Goal: Task Accomplishment & Management: Complete application form

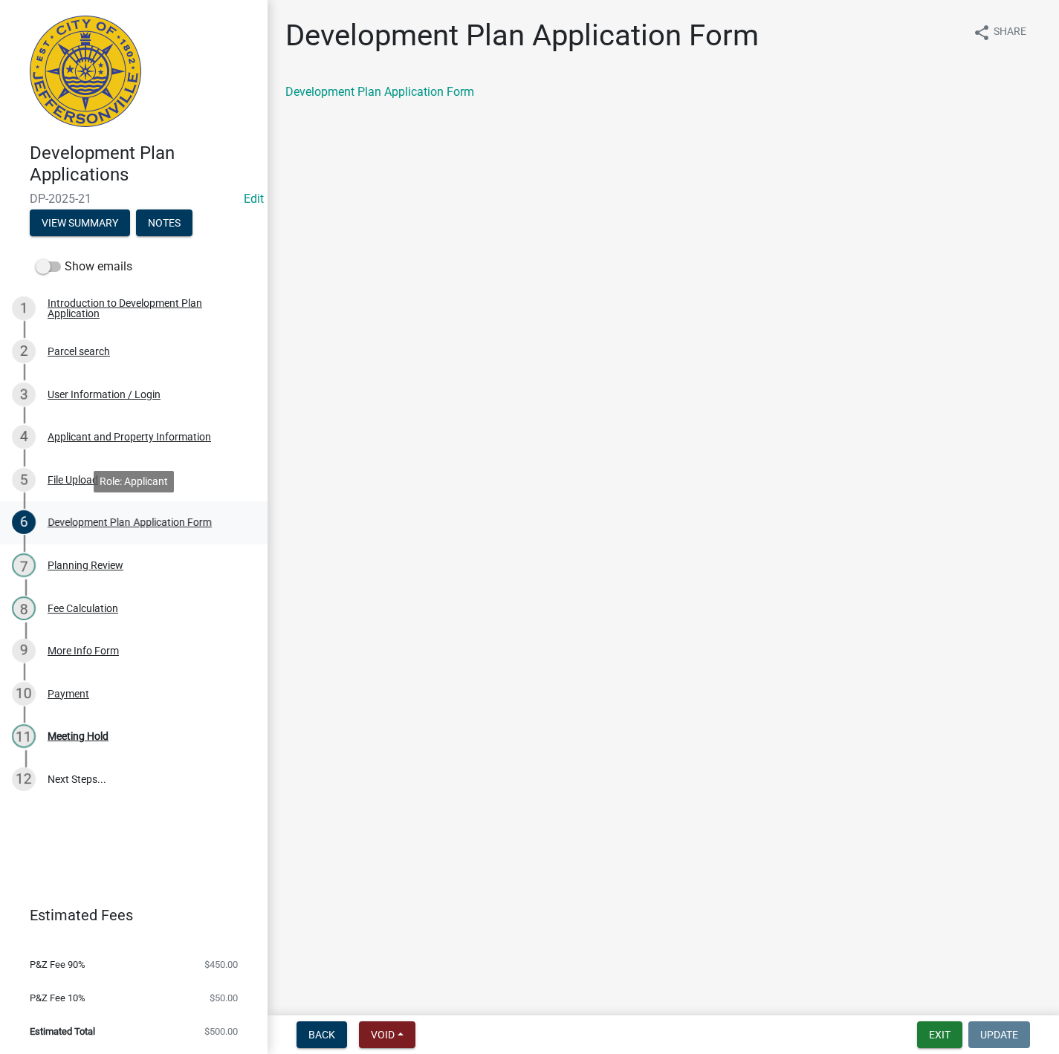
click at [117, 511] on div "6 Development Plan Application Form" at bounding box center [128, 522] width 232 height 24
click at [132, 420] on link "4 Applicant and Property Information" at bounding box center [133, 436] width 267 height 43
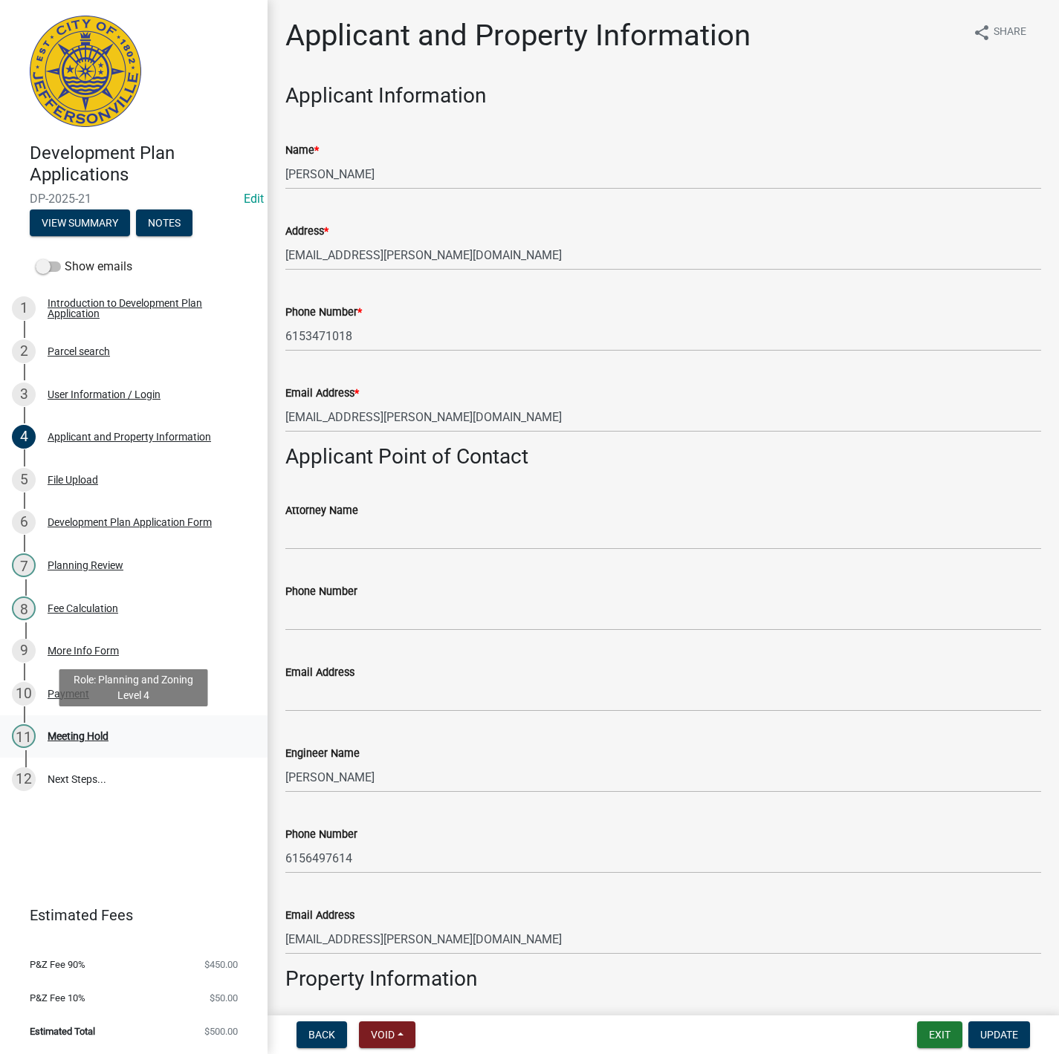
click at [120, 727] on div "11 Meeting Hold" at bounding box center [128, 736] width 232 height 24
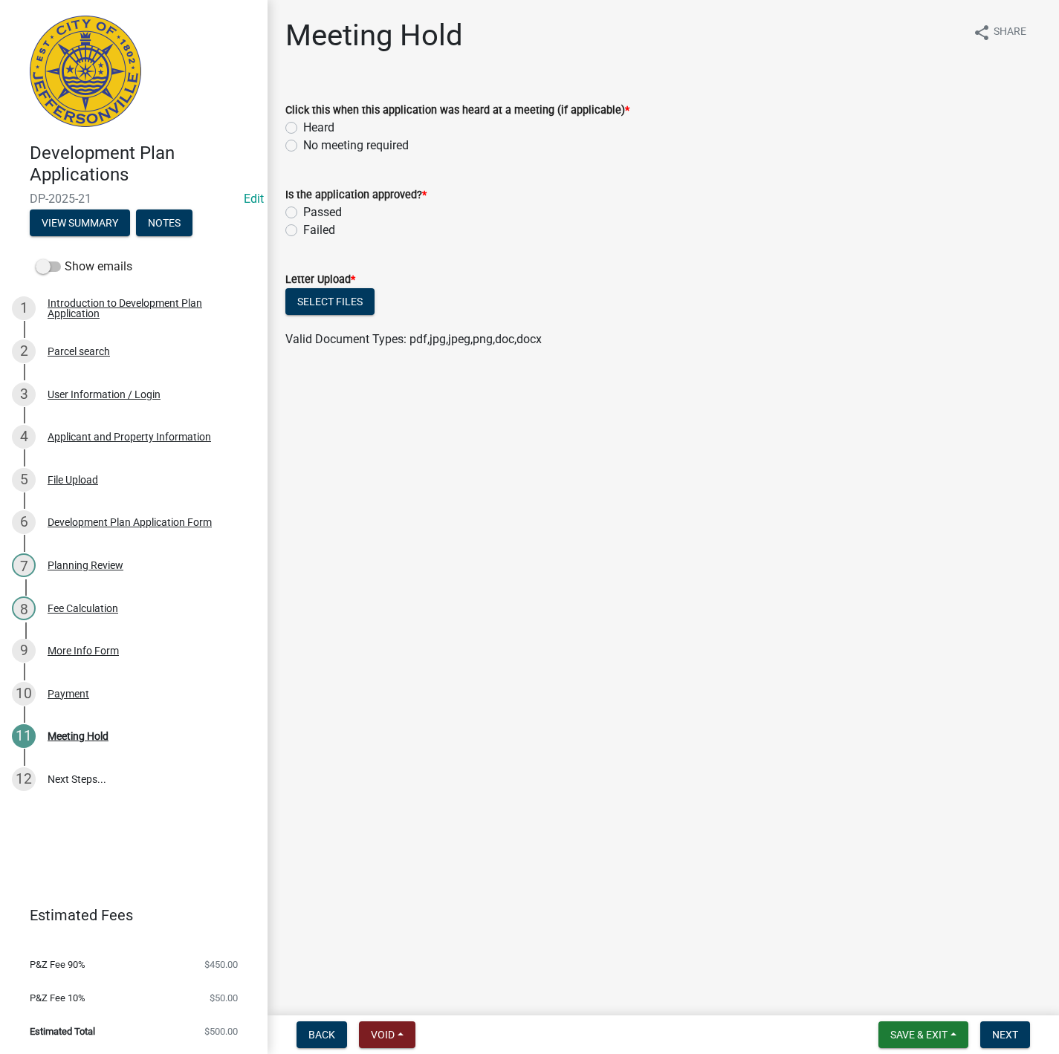
click at [303, 143] on label "No meeting required" at bounding box center [355, 146] width 105 height 18
click at [303, 143] on input "No meeting required" at bounding box center [308, 142] width 10 height 10
radio input "true"
click at [299, 210] on div "Passed" at bounding box center [663, 213] width 756 height 18
click at [303, 212] on label "Passed" at bounding box center [322, 213] width 39 height 18
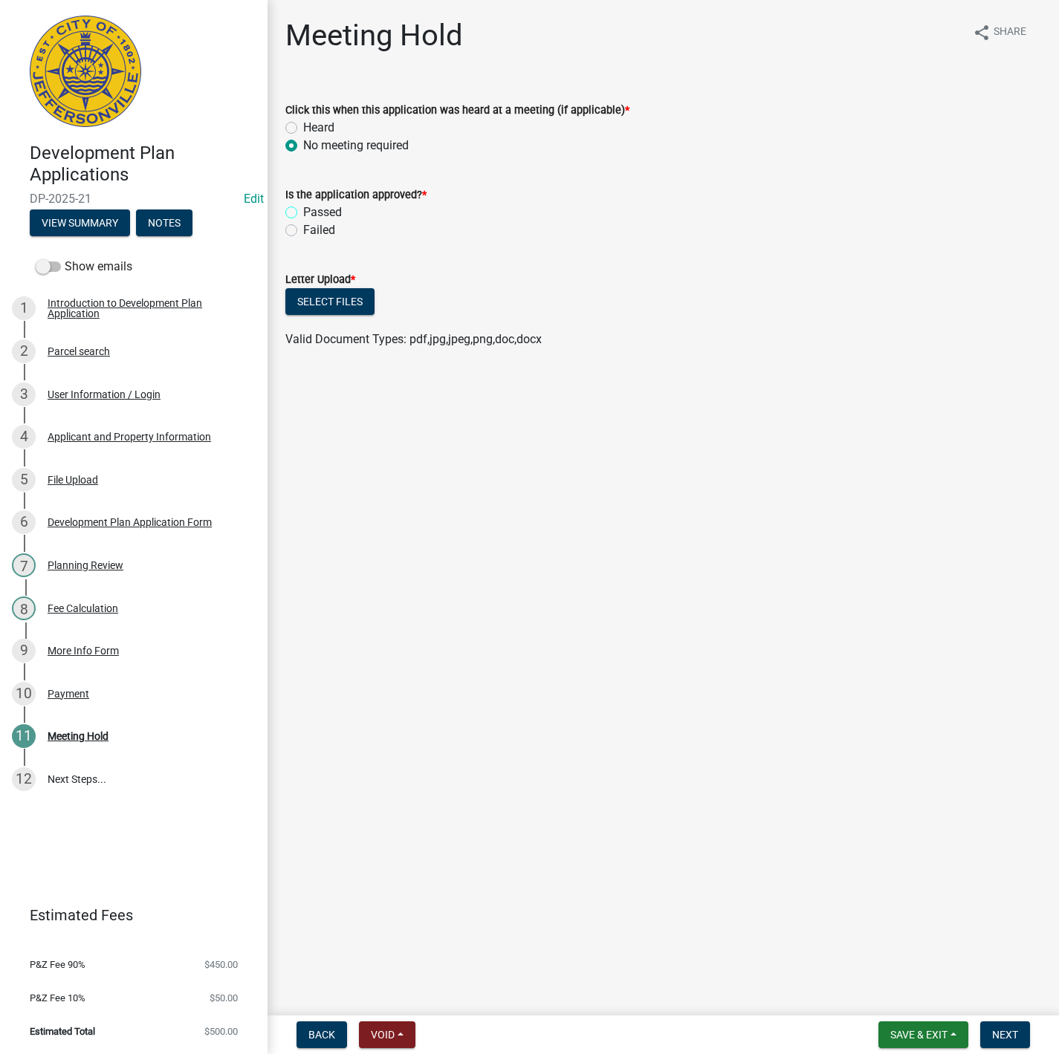
click at [303, 212] on input "Passed" at bounding box center [308, 209] width 10 height 10
radio input "true"
click at [354, 299] on button "Select files" at bounding box center [329, 301] width 89 height 27
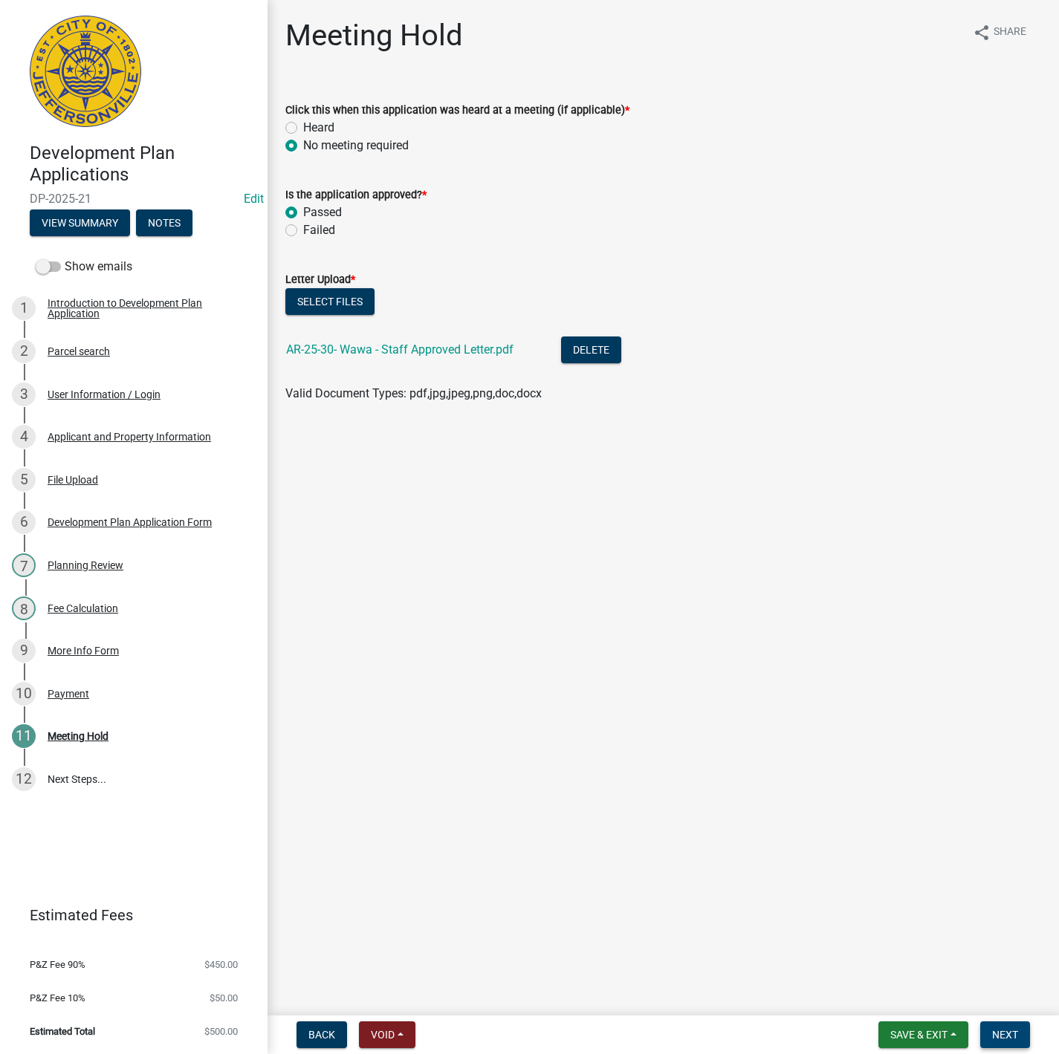
click at [1014, 1027] on button "Next" at bounding box center [1005, 1034] width 50 height 27
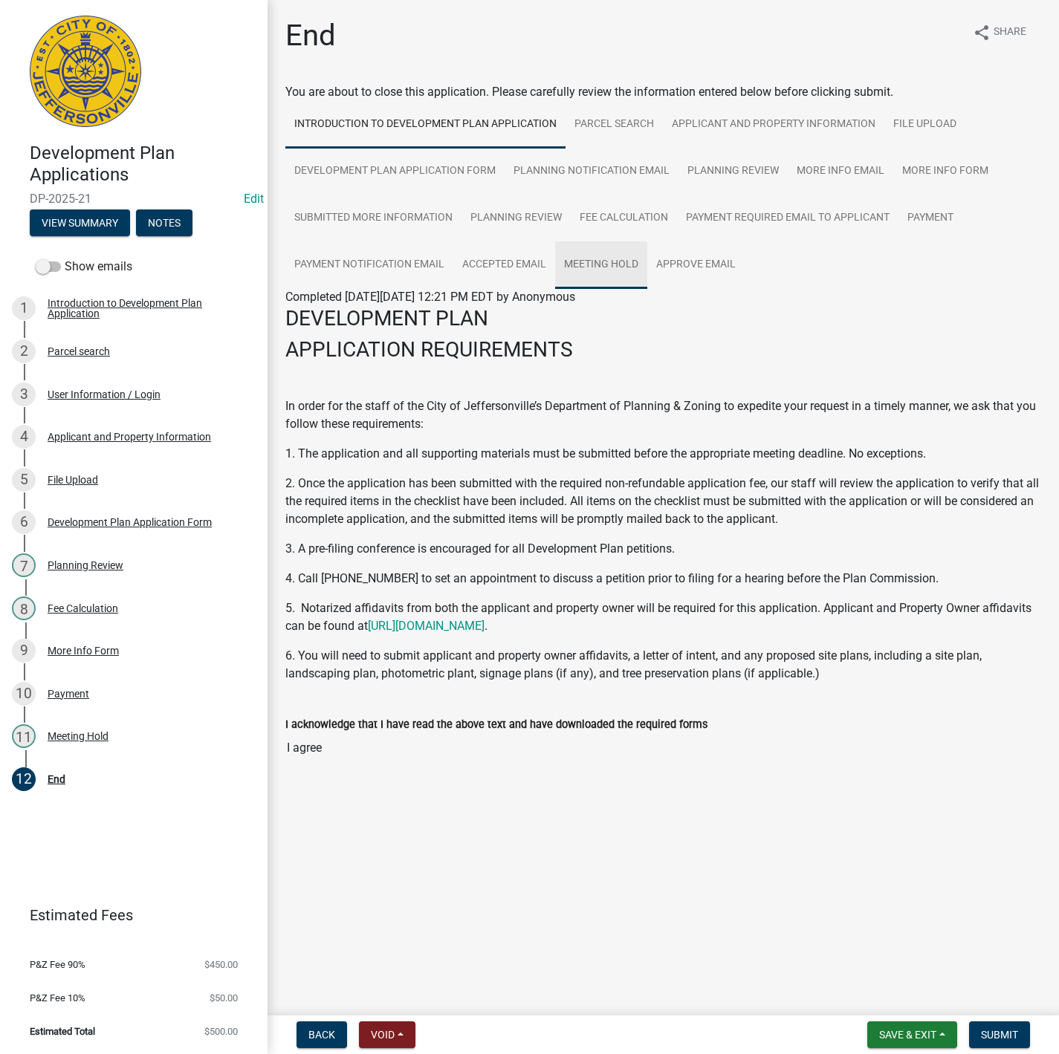
click at [620, 270] on link "Meeting Hold" at bounding box center [601, 265] width 92 height 48
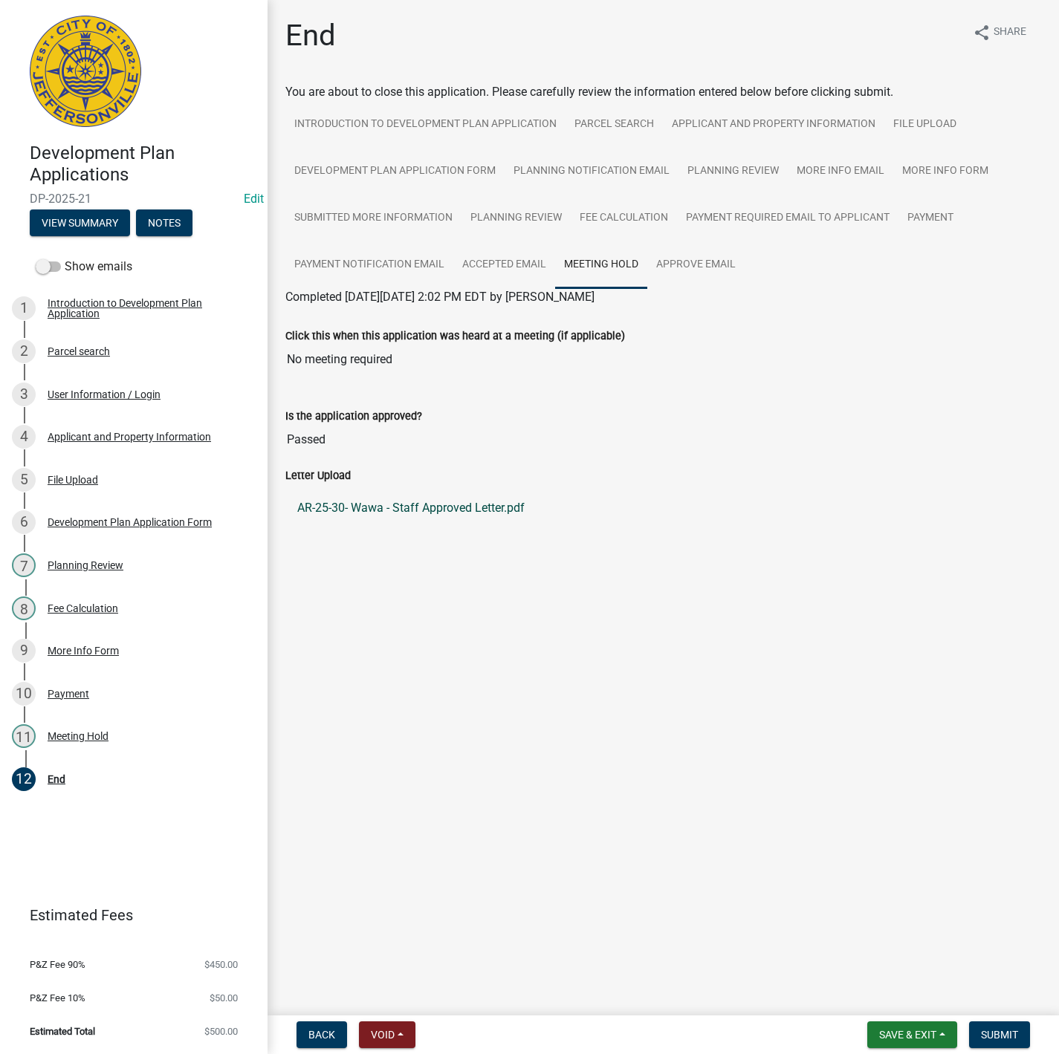
click at [373, 507] on link "AR-25-30- Wawa - Staff Approved Letter.pdf" at bounding box center [663, 508] width 756 height 36
click at [981, 1030] on span "Submit" at bounding box center [999, 1035] width 37 height 12
